Goal: Task Accomplishment & Management: Use online tool/utility

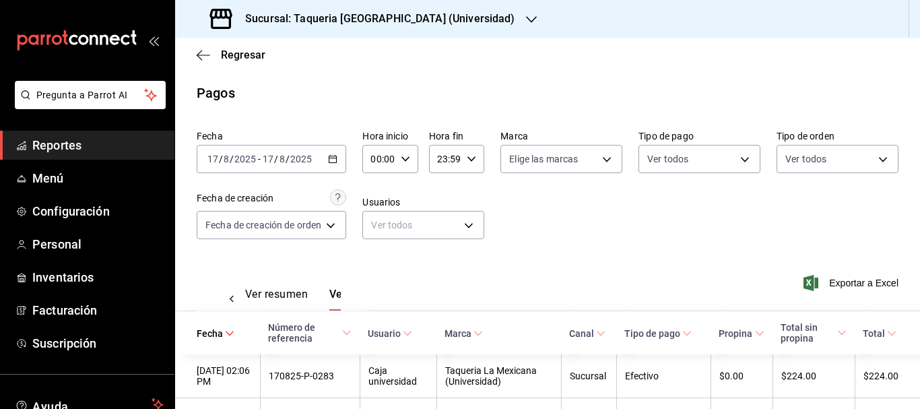
scroll to position [0, 40]
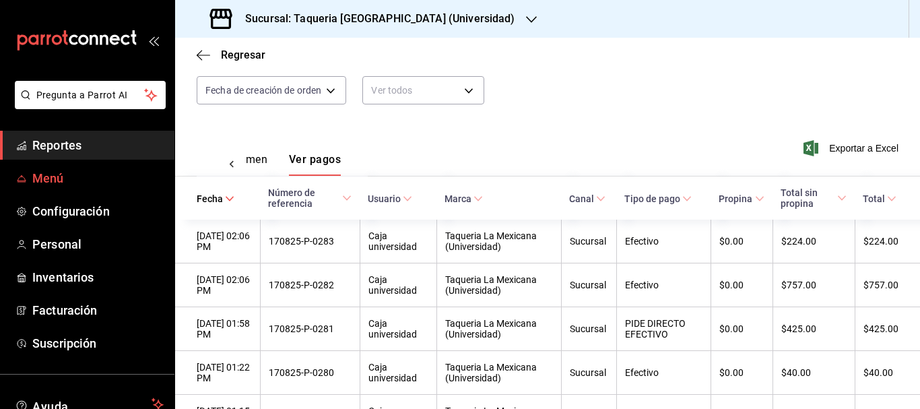
click at [90, 177] on span "Menú" at bounding box center [97, 178] width 131 height 18
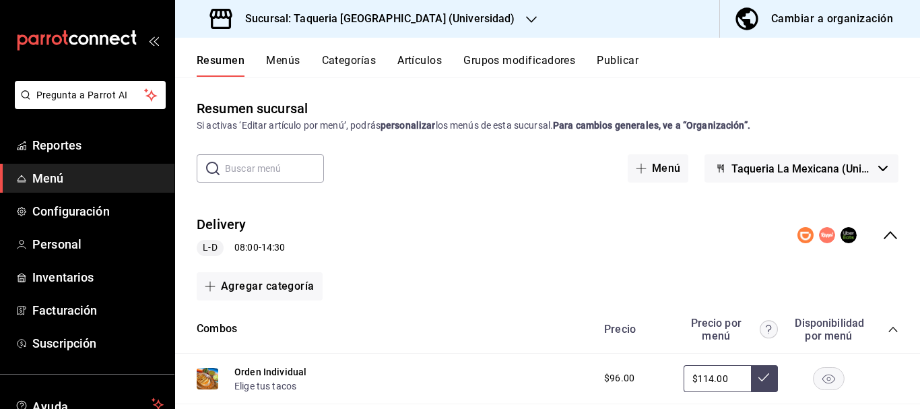
click at [295, 162] on input "text" at bounding box center [274, 168] width 99 height 27
click at [885, 236] on icon "collapse-menu-row" at bounding box center [890, 235] width 16 height 16
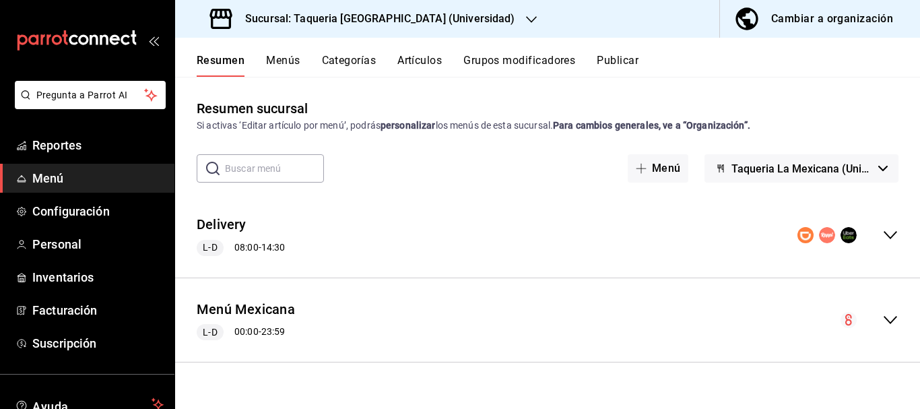
click at [888, 321] on icon "collapse-menu-row" at bounding box center [890, 320] width 13 height 8
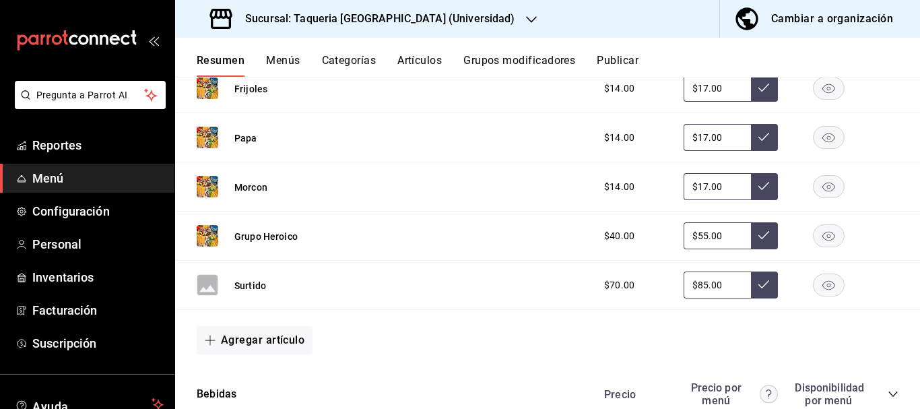
scroll to position [1020, 0]
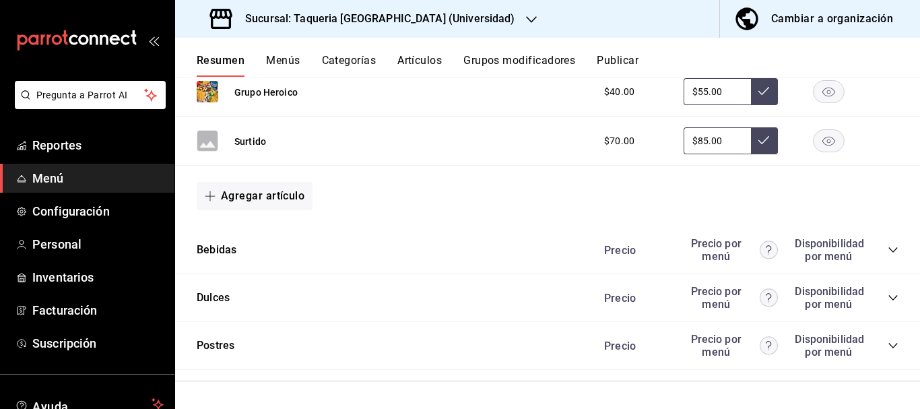
drag, startPoint x: 882, startPoint y: 251, endPoint x: 881, endPoint y: 290, distance: 39.1
click at [888, 252] on icon "collapse-category-row" at bounding box center [893, 249] width 11 height 11
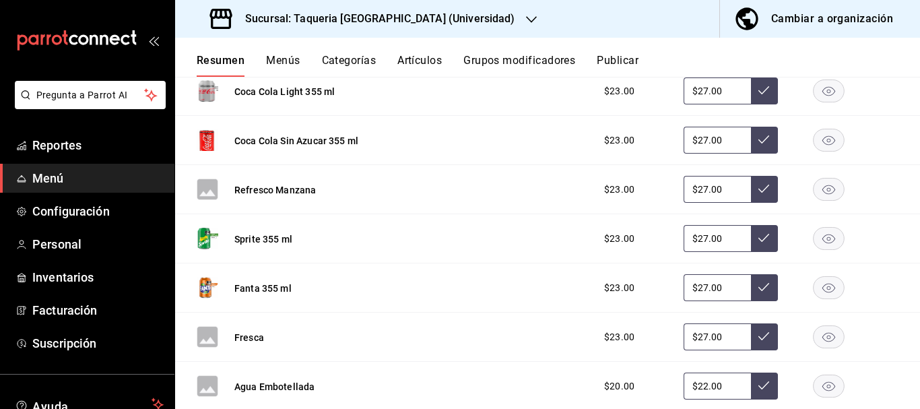
scroll to position [1621, 0]
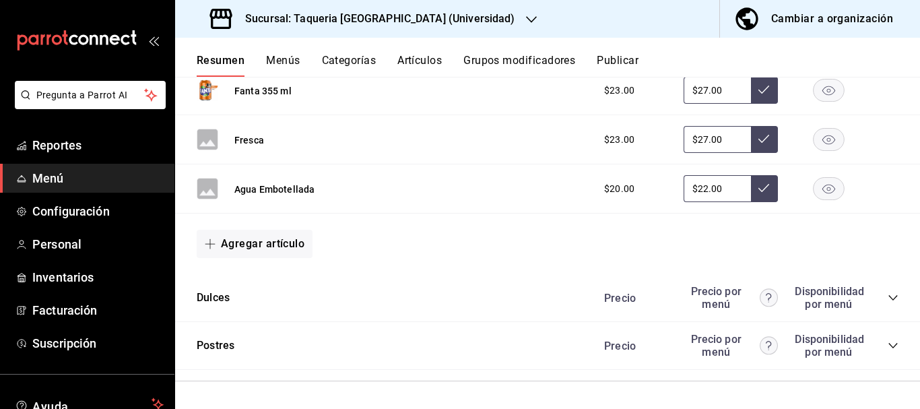
click at [888, 301] on icon "collapse-category-row" at bounding box center [893, 297] width 11 height 11
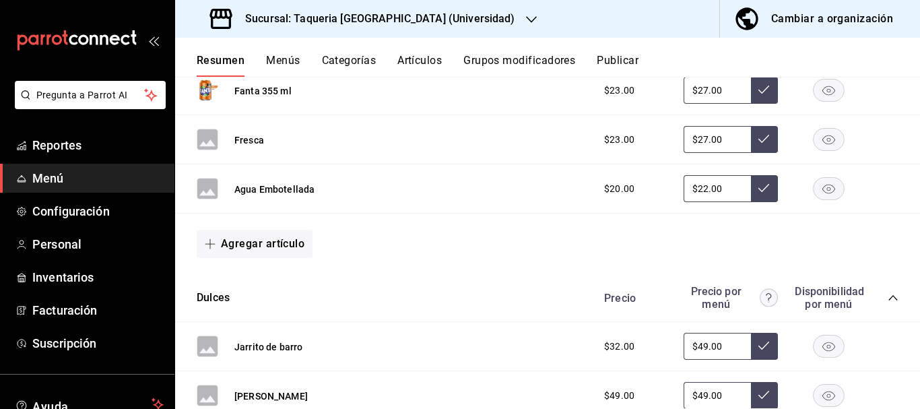
click at [277, 245] on button "Agregar artículo" at bounding box center [255, 244] width 116 height 28
click at [265, 309] on li "Artículo nuevo" at bounding box center [250, 312] width 106 height 33
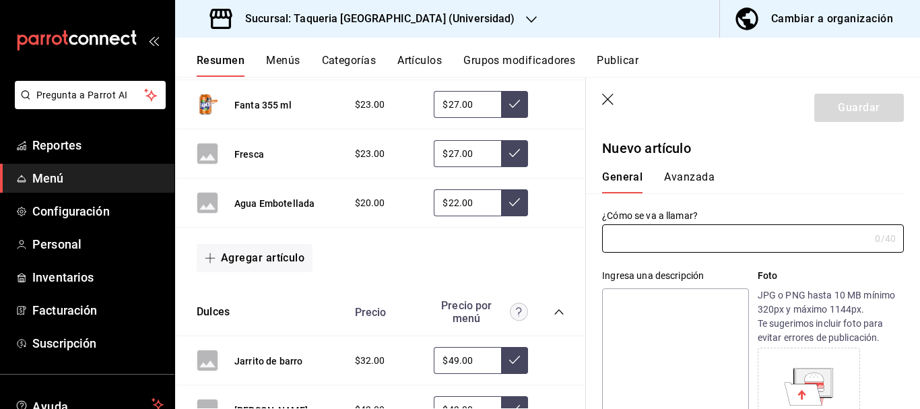
type input "AR-1755547859581"
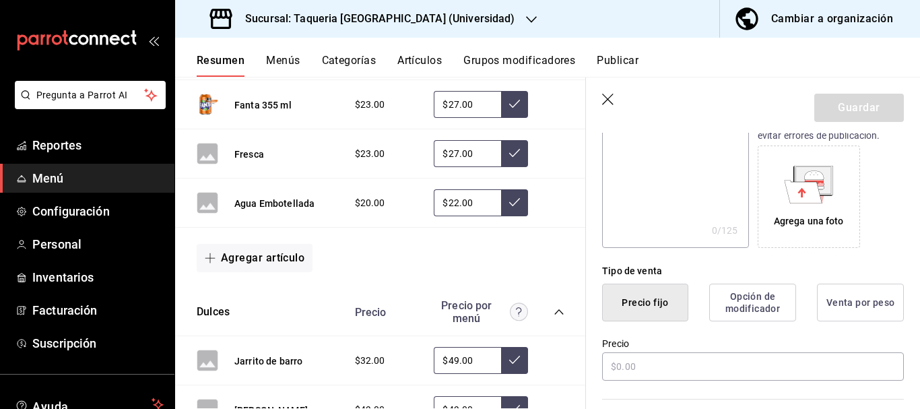
scroll to position [404, 0]
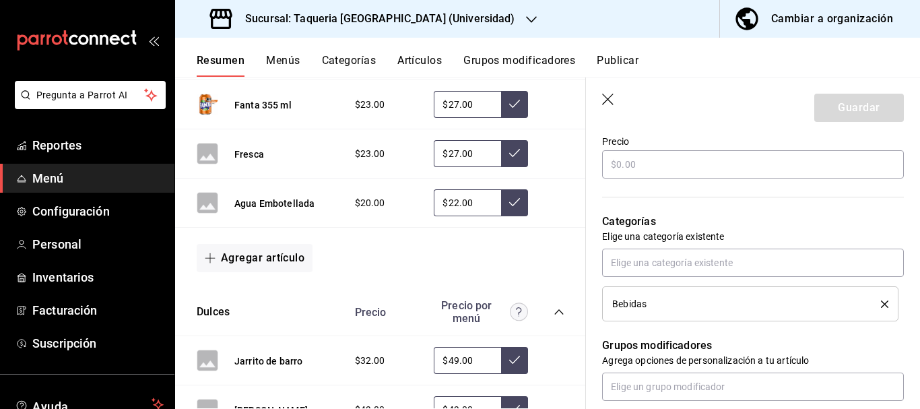
click at [611, 99] on icon "button" at bounding box center [608, 100] width 13 height 13
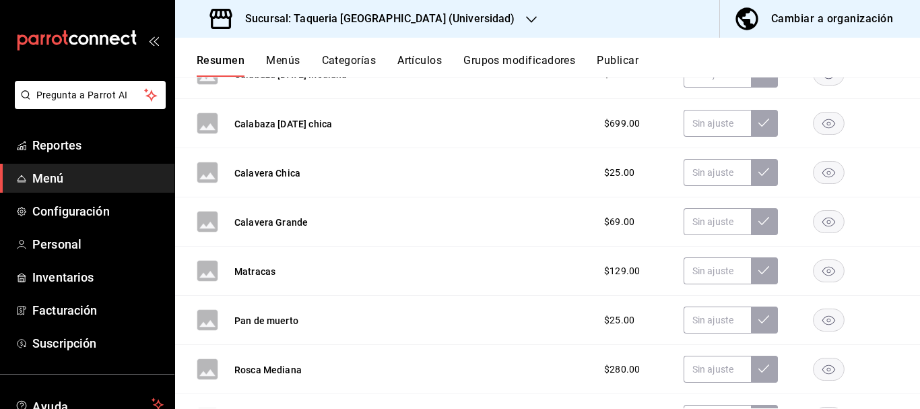
scroll to position [9449, 0]
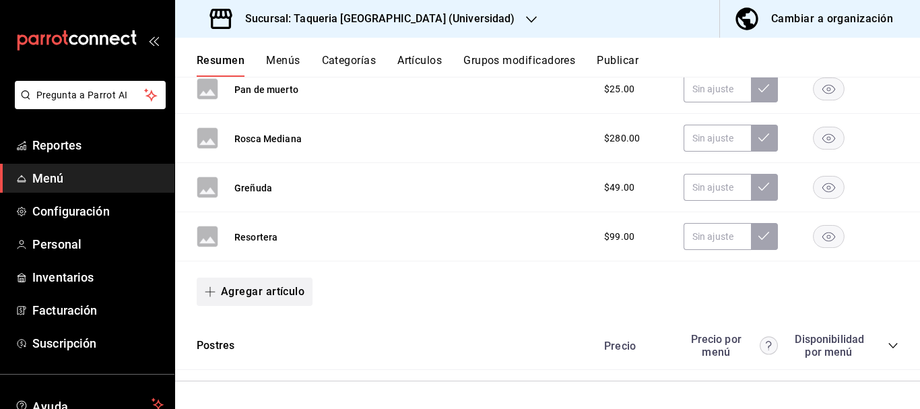
click at [273, 287] on button "Agregar artículo" at bounding box center [255, 291] width 116 height 28
click at [251, 365] on li "Artículo nuevo" at bounding box center [250, 360] width 106 height 33
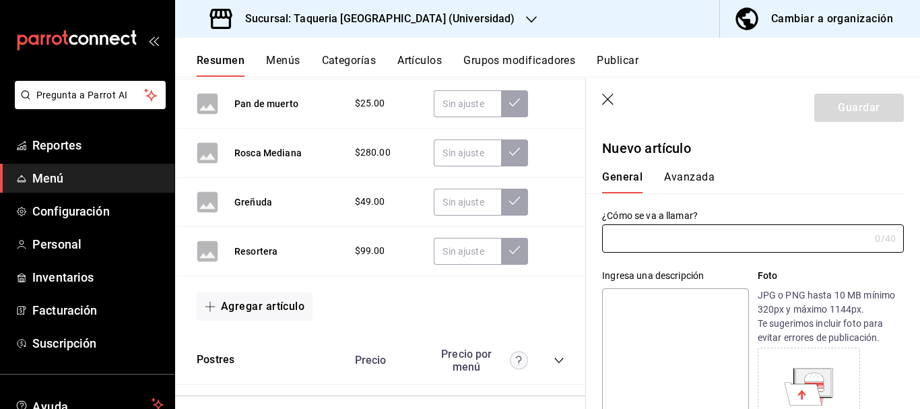
type input "AR-1755547885785"
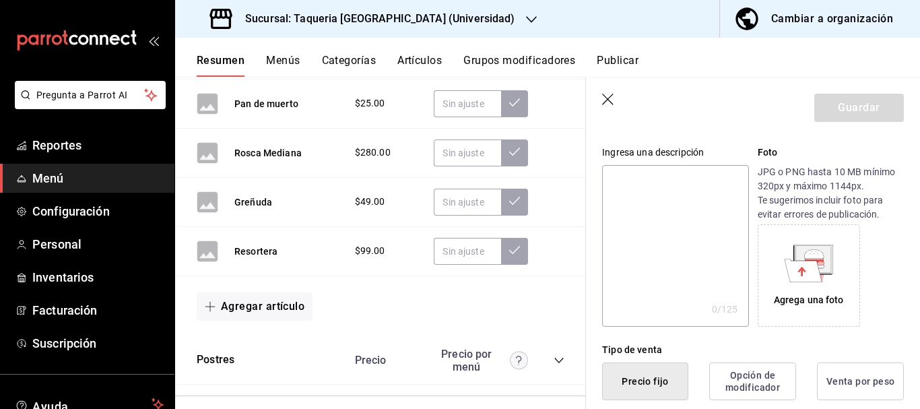
scroll to position [269, 0]
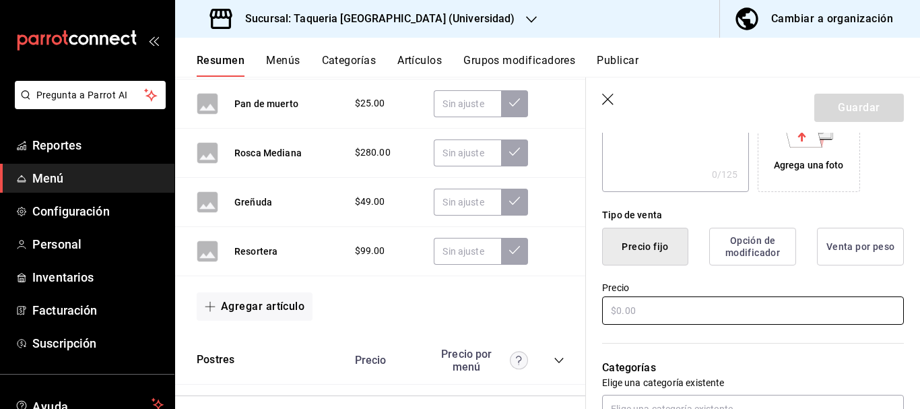
type input "[PERSON_NAME]"
click at [658, 310] on input "text" at bounding box center [753, 310] width 302 height 28
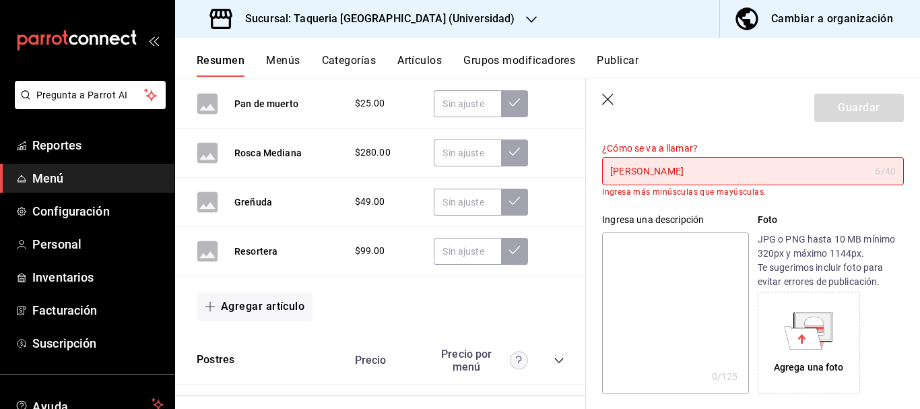
scroll to position [0, 0]
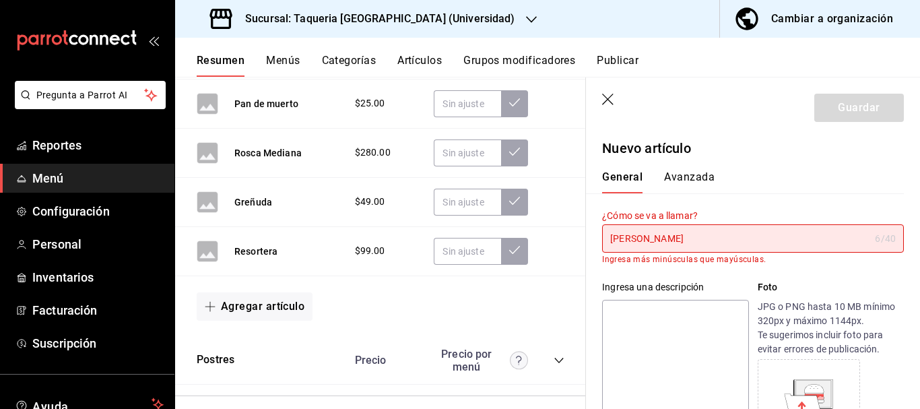
type input "$749.00"
click at [653, 242] on input "[PERSON_NAME]" at bounding box center [735, 238] width 267 height 27
type input "L"
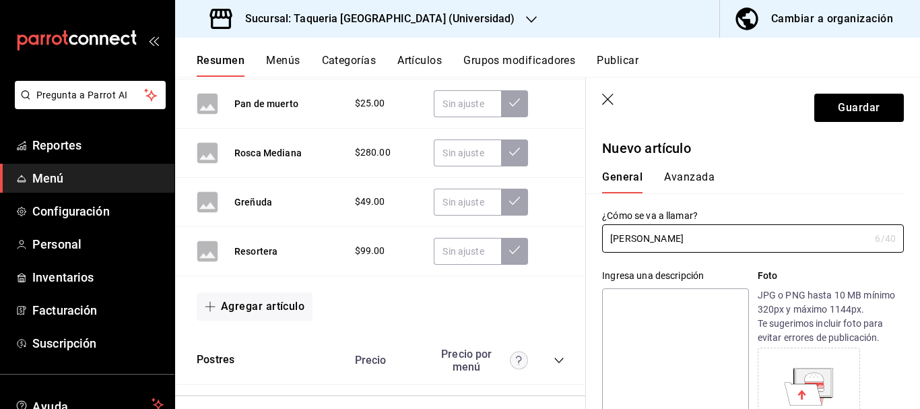
scroll to position [135, 0]
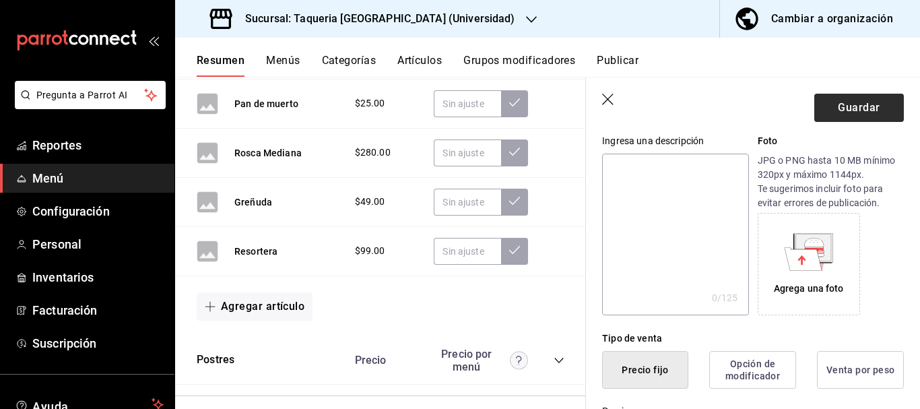
type input "[PERSON_NAME]"
click at [856, 103] on button "Guardar" at bounding box center [859, 108] width 90 height 28
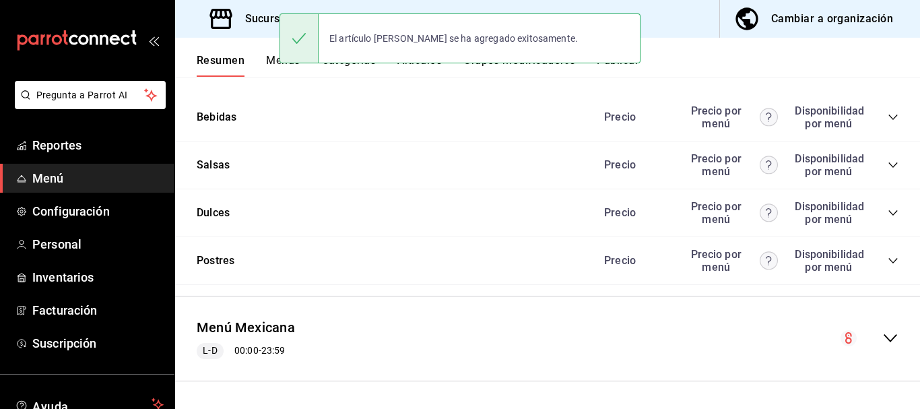
scroll to position [377, 0]
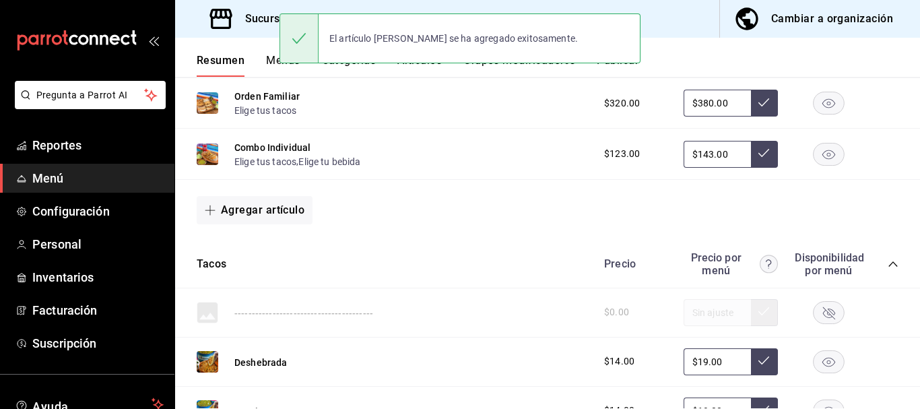
click at [689, 51] on div "Resumen Menús Categorías Artículos Grupos modificadores Publicar" at bounding box center [547, 57] width 745 height 39
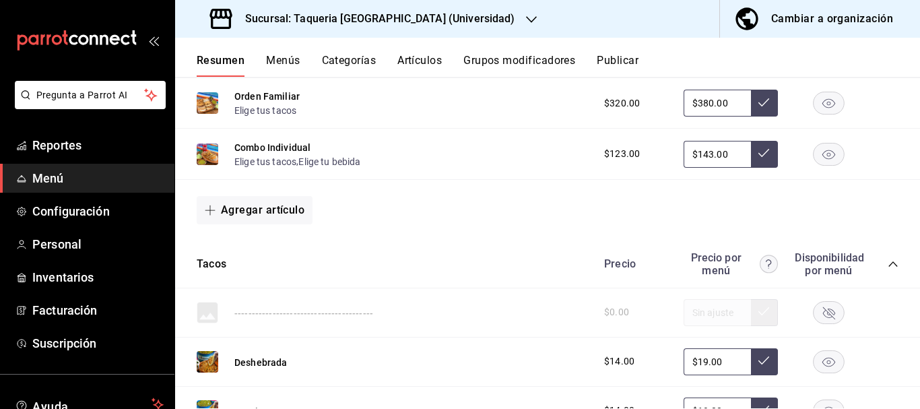
drag, startPoint x: 623, startPoint y: 68, endPoint x: 634, endPoint y: 57, distance: 16.2
click at [628, 62] on div "Pregunta a Parrot AI Reportes Menú Configuración Personal Inventarios Facturaci…" at bounding box center [460, 204] width 920 height 409
click at [629, 61] on button "Publicar" at bounding box center [618, 65] width 42 height 23
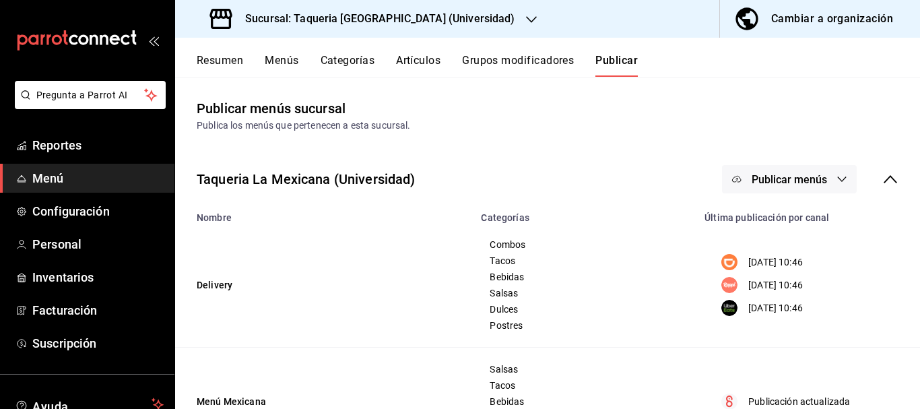
click at [836, 181] on icon "button" at bounding box center [841, 179] width 11 height 11
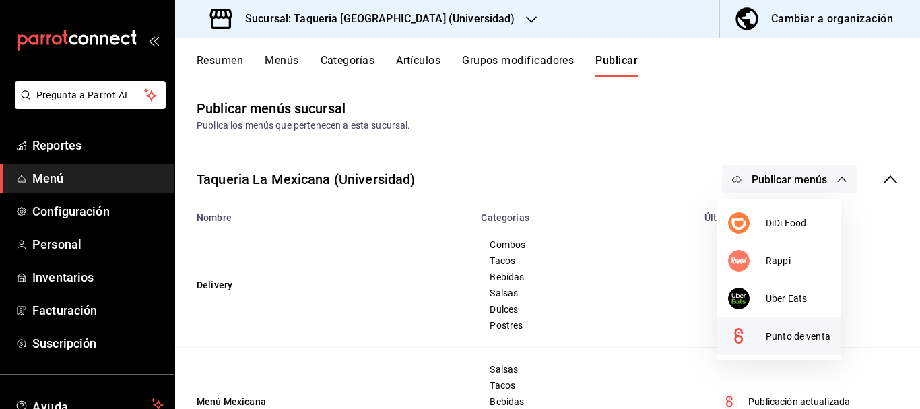
click at [792, 339] on span "Punto de venta" at bounding box center [798, 336] width 65 height 14
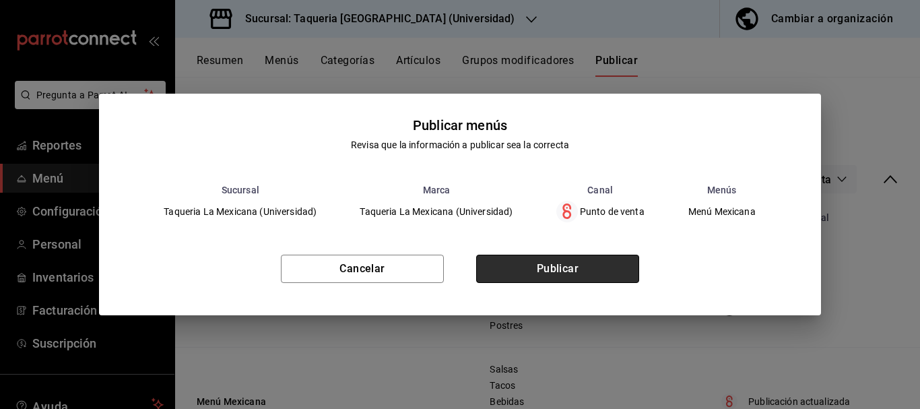
click at [560, 268] on button "Publicar" at bounding box center [557, 269] width 163 height 28
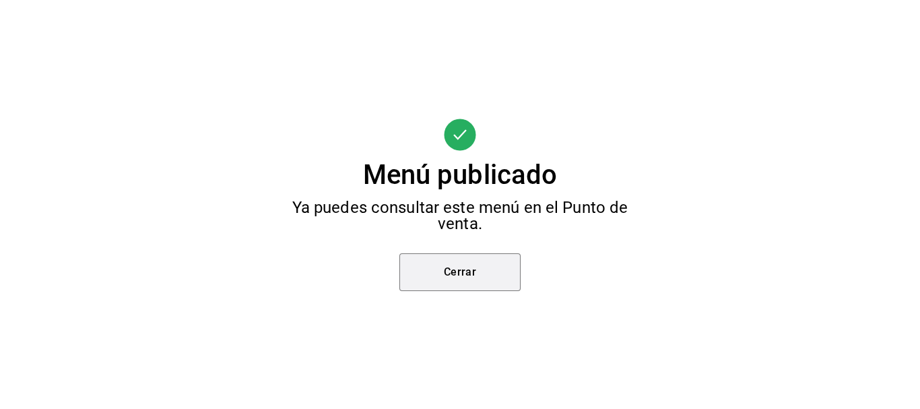
click at [472, 276] on button "Cerrar" at bounding box center [459, 272] width 121 height 38
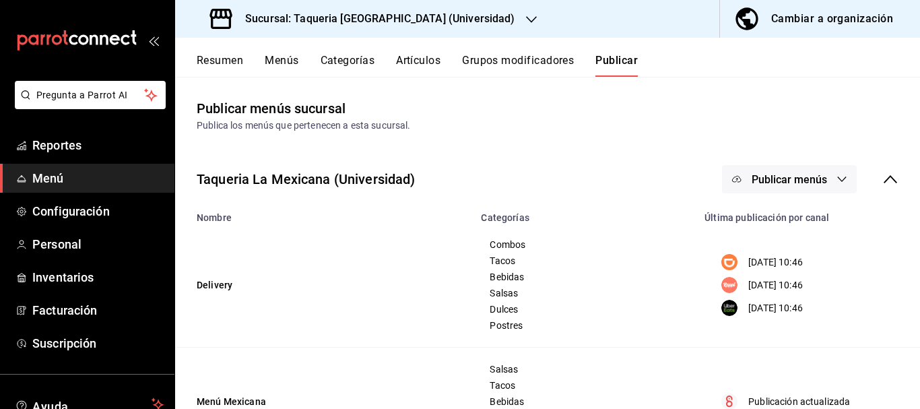
scroll to position [69, 0]
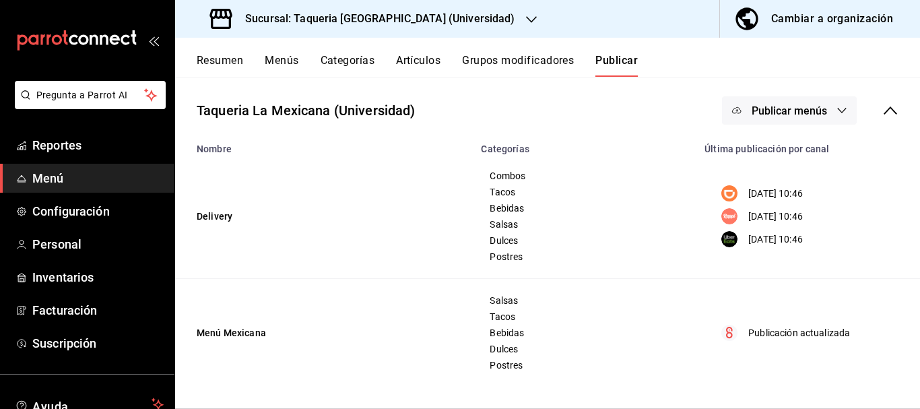
click at [218, 59] on button "Resumen" at bounding box center [220, 65] width 46 height 23
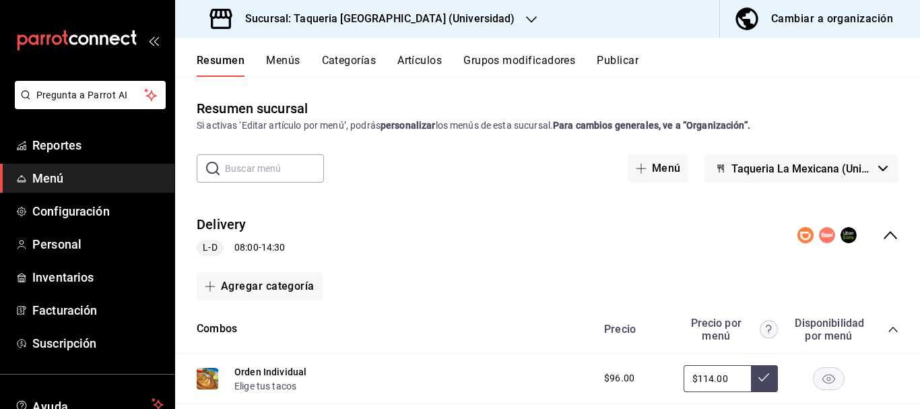
click at [884, 238] on icon "collapse-menu-row" at bounding box center [890, 235] width 13 height 8
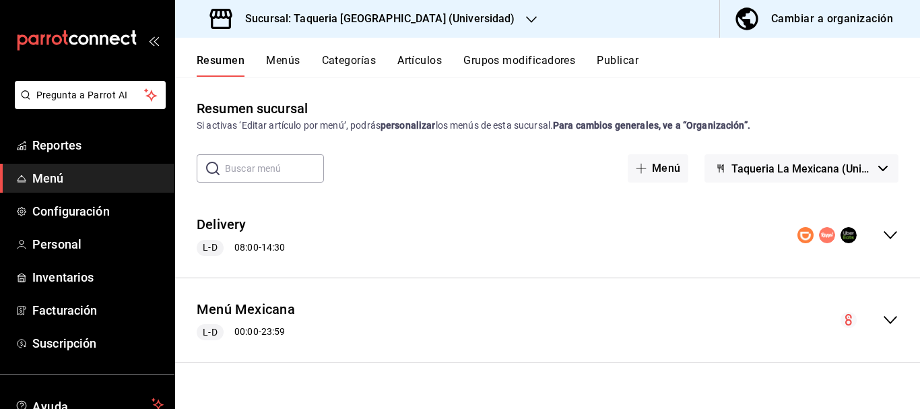
click at [892, 320] on icon "collapse-menu-row" at bounding box center [890, 320] width 13 height 8
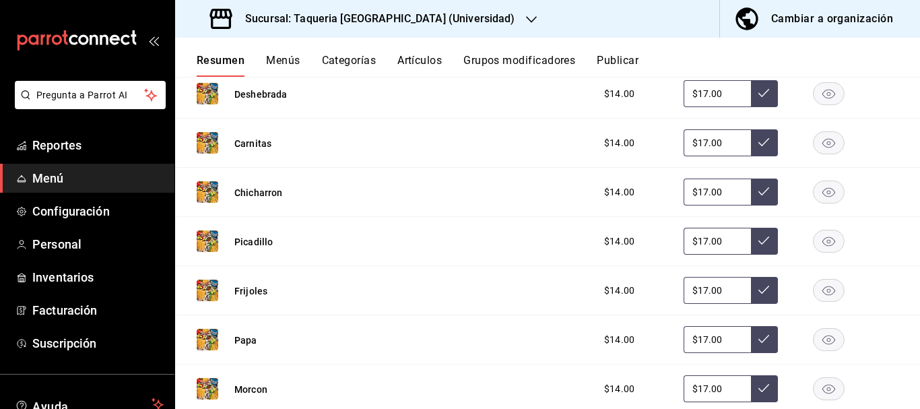
scroll to position [1020, 0]
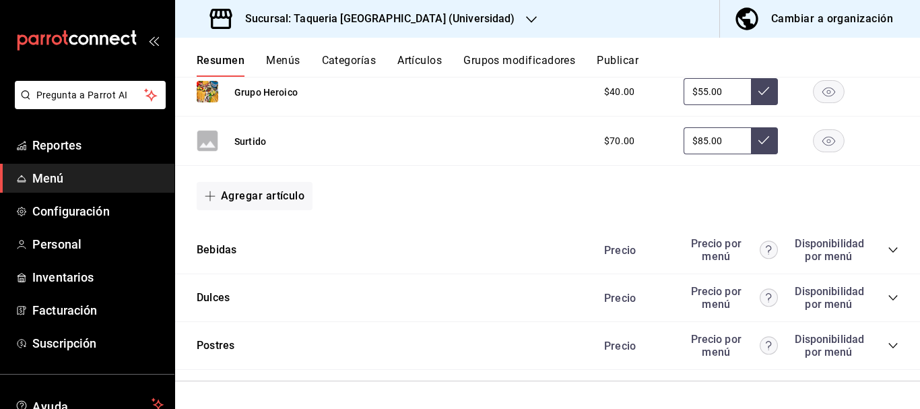
click at [888, 298] on icon "collapse-category-row" at bounding box center [893, 297] width 11 height 11
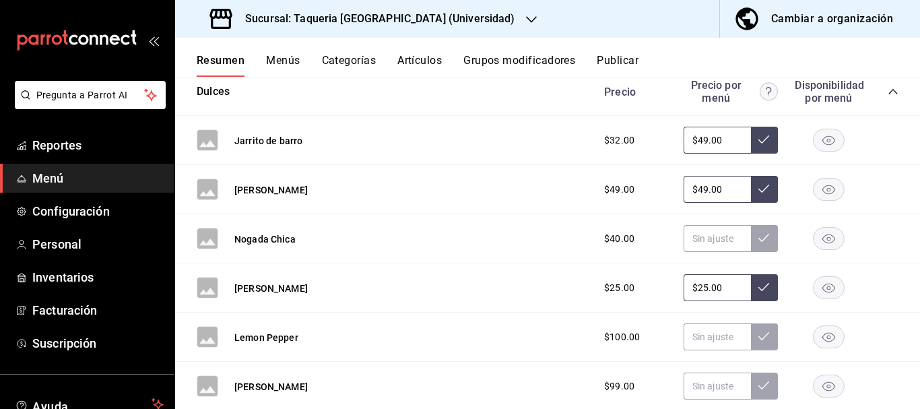
scroll to position [8891, 0]
